Goal: Check status: Check status

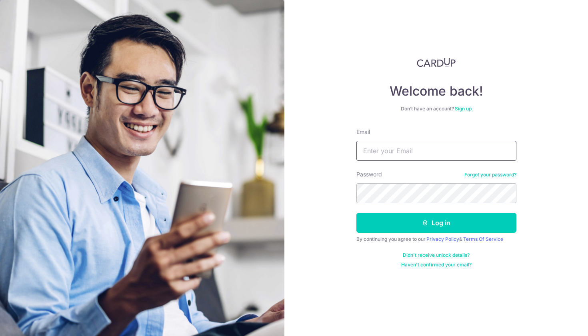
type input "[EMAIL_ADDRESS][DOMAIN_NAME]"
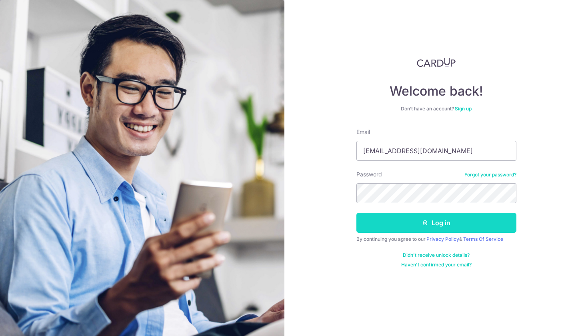
click at [430, 225] on button "Log in" at bounding box center [437, 223] width 160 height 20
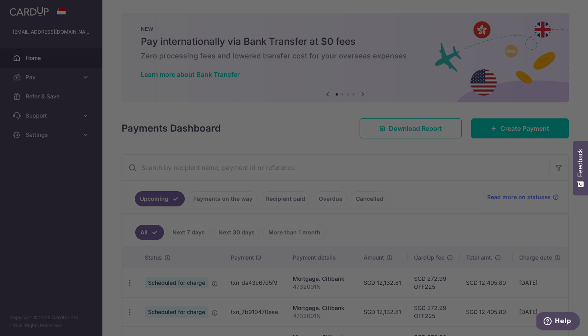
click at [122, 146] on div at bounding box center [297, 169] width 594 height 339
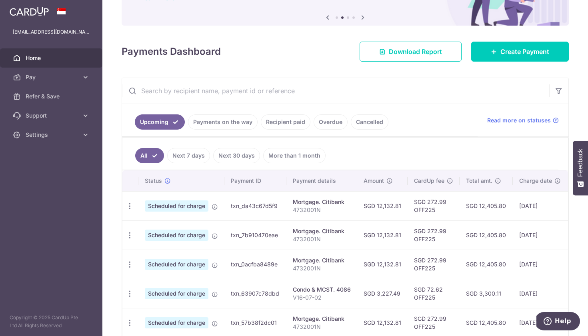
scroll to position [75, 0]
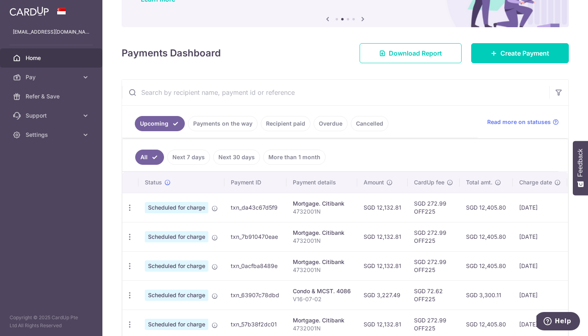
click at [233, 126] on link "Payments on the way" at bounding box center [223, 123] width 70 height 15
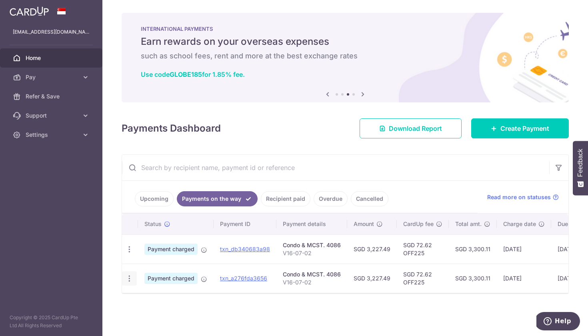
scroll to position [0, 0]
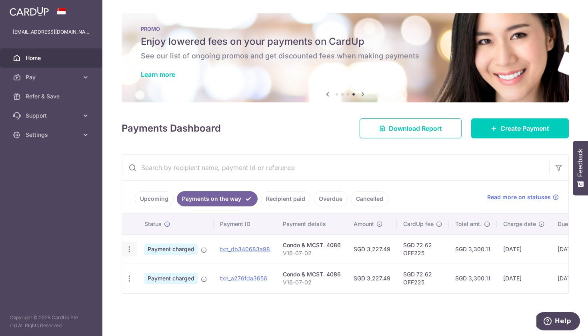
click at [128, 247] on icon "button" at bounding box center [129, 249] width 8 height 8
click at [108, 241] on div "× Pause Schedule Pause all future payments in this series Pause just this one p…" at bounding box center [345, 168] width 486 height 336
click at [129, 281] on icon "button" at bounding box center [129, 279] width 8 height 8
click at [110, 267] on div "× Pause Schedule Pause all future payments in this series Pause just this one p…" at bounding box center [345, 168] width 486 height 336
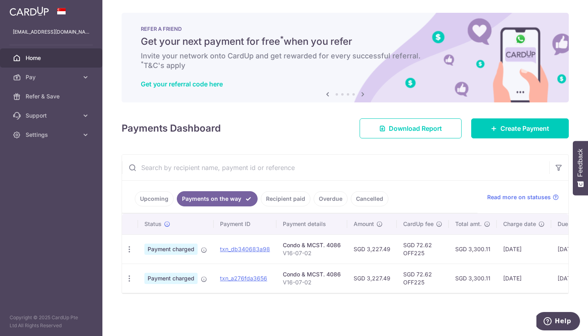
click at [147, 199] on link "Upcoming" at bounding box center [154, 198] width 39 height 15
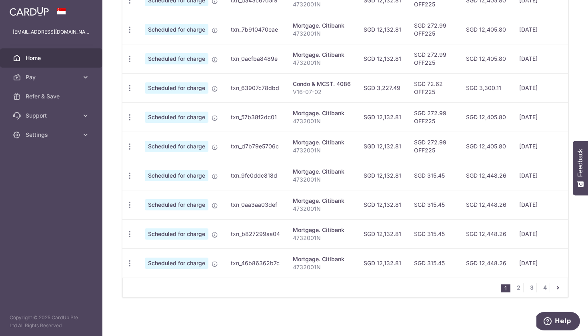
scroll to position [285, 0]
click at [518, 289] on link "2" at bounding box center [519, 288] width 10 height 10
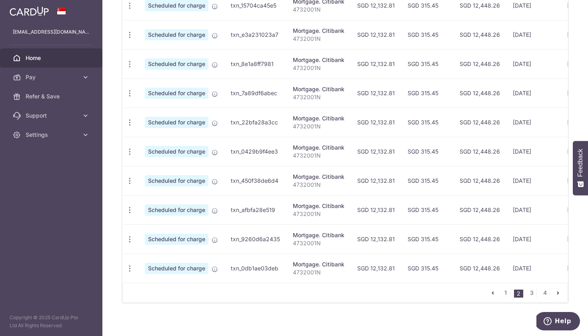
scroll to position [278, 0]
click at [502, 296] on link "1" at bounding box center [506, 293] width 10 height 10
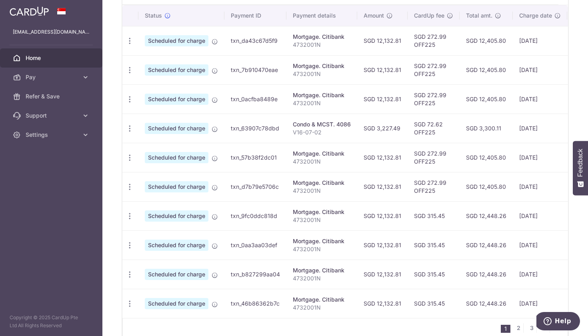
scroll to position [243, 0]
click at [422, 240] on td "SGD 315.45" at bounding box center [434, 244] width 52 height 29
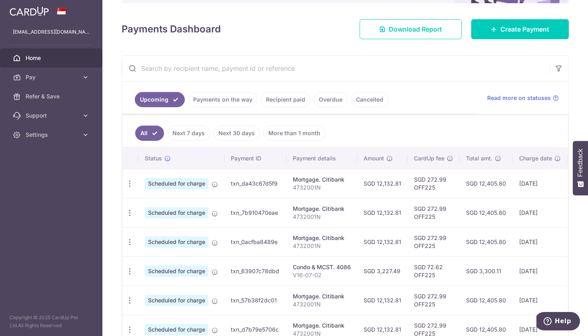
scroll to position [99, 0]
